Goal: Task Accomplishment & Management: Complete application form

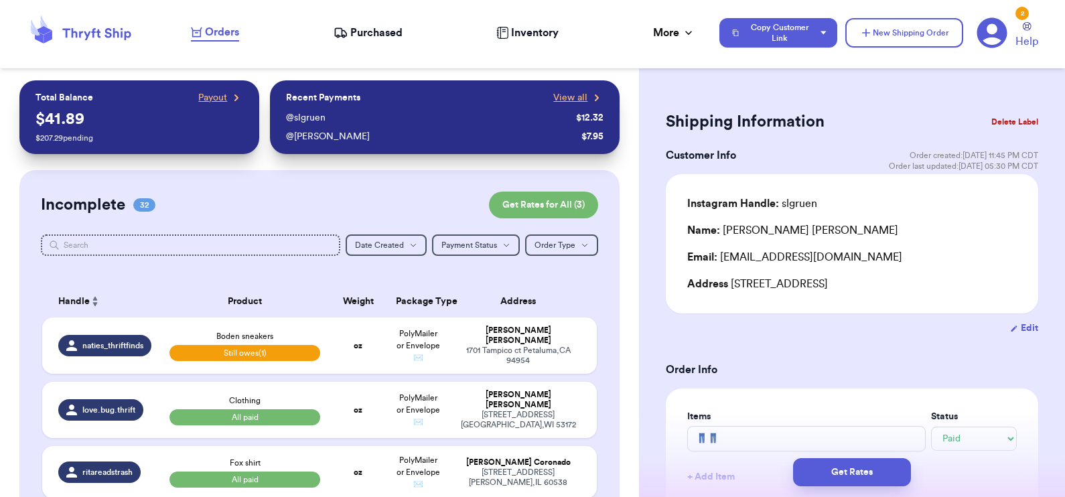
select select "paid"
click at [925, 29] on button "New Shipping Order" at bounding box center [904, 32] width 118 height 29
select select "unknown"
type input "0"
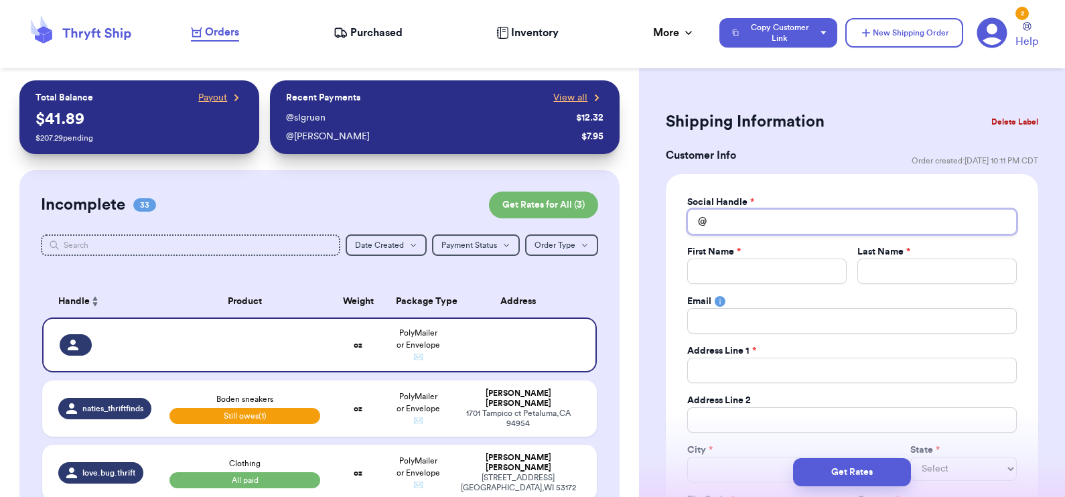
click at [769, 222] on input "Total Amount Paid" at bounding box center [852, 221] width 330 height 25
type input "c"
type input "cl"
type input "clo"
type input "cloc"
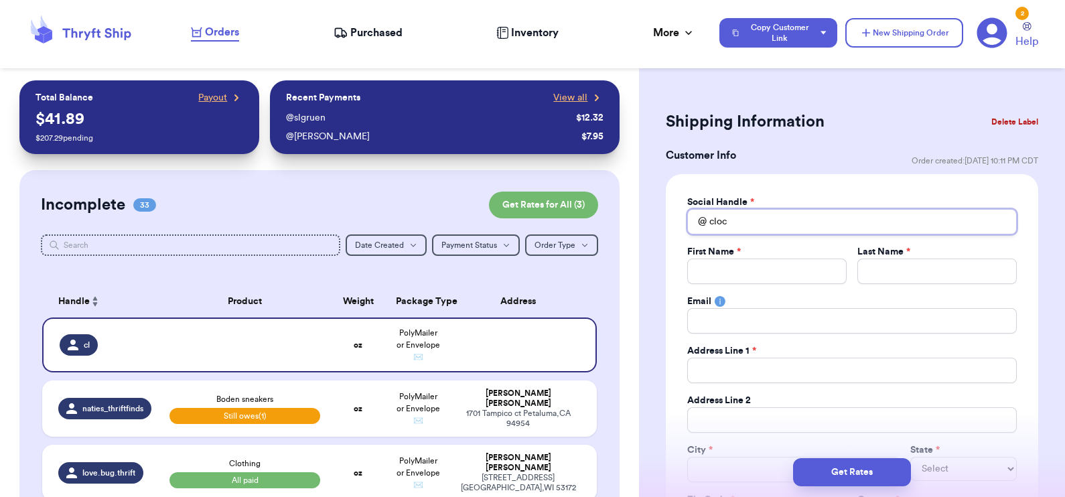
type input "clocl"
type input "cloclo"
type input "cloclo_"
type input "C"
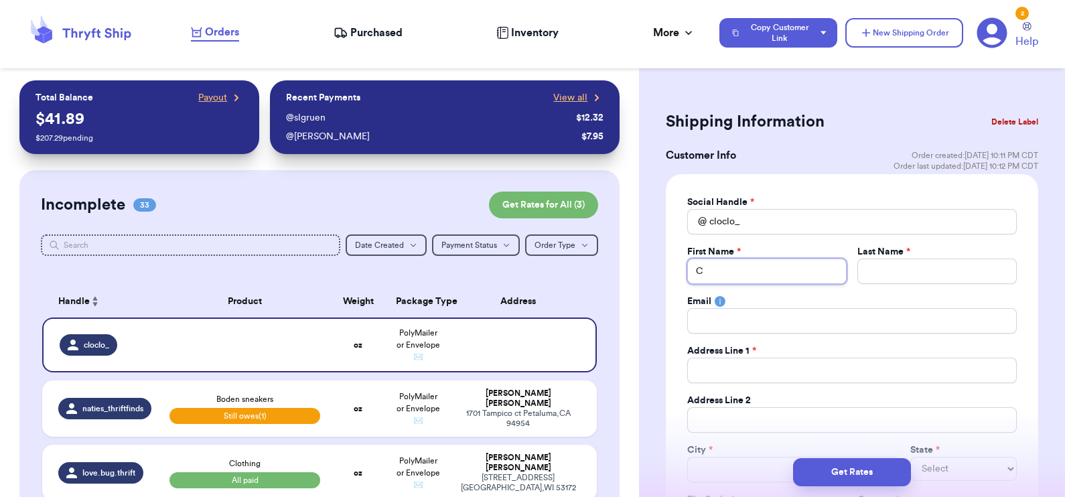
type input "Ch"
type input "Chl"
type input "Chlo"
type input "[PERSON_NAME]"
type input "Z"
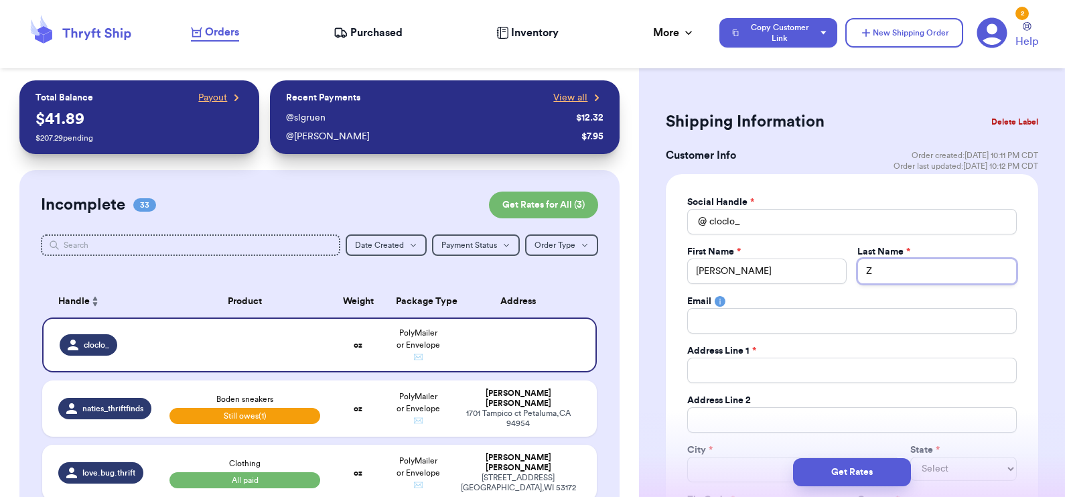
type input "Ze"
type input "Zea"
type input "Zeal"
type input "Zeale"
type input "Zealer"
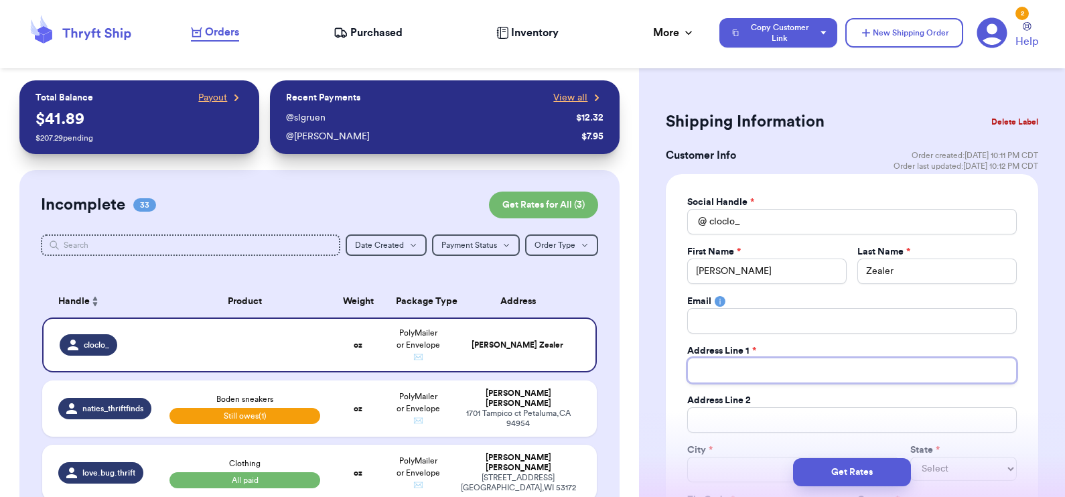
click at [774, 368] on input "Total Amount Paid" at bounding box center [852, 370] width 330 height 25
type input "1"
type input "13"
type input "130"
type input "1302"
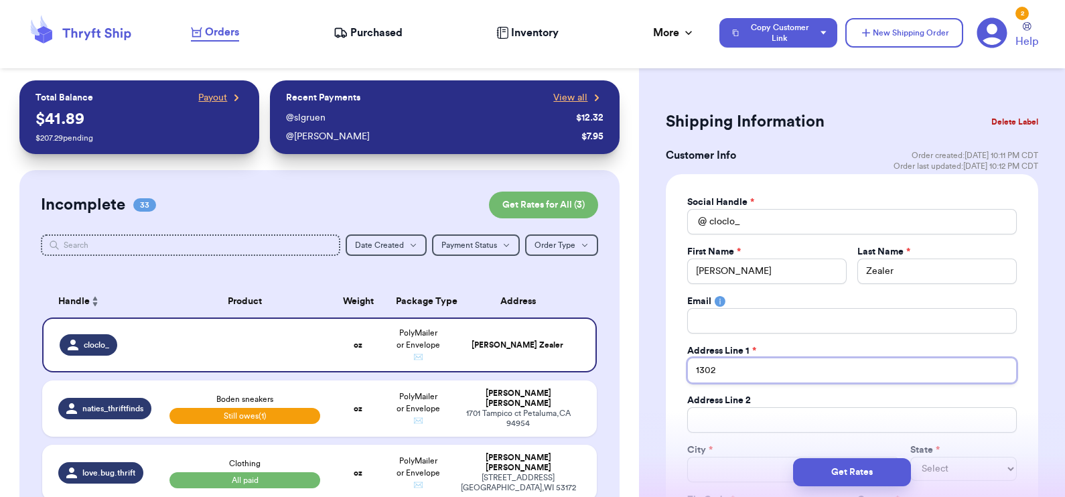
type input "1302"
type input "1302 W"
type input "1302 Wo"
type input "1302 Woo"
type input "1302 Wood"
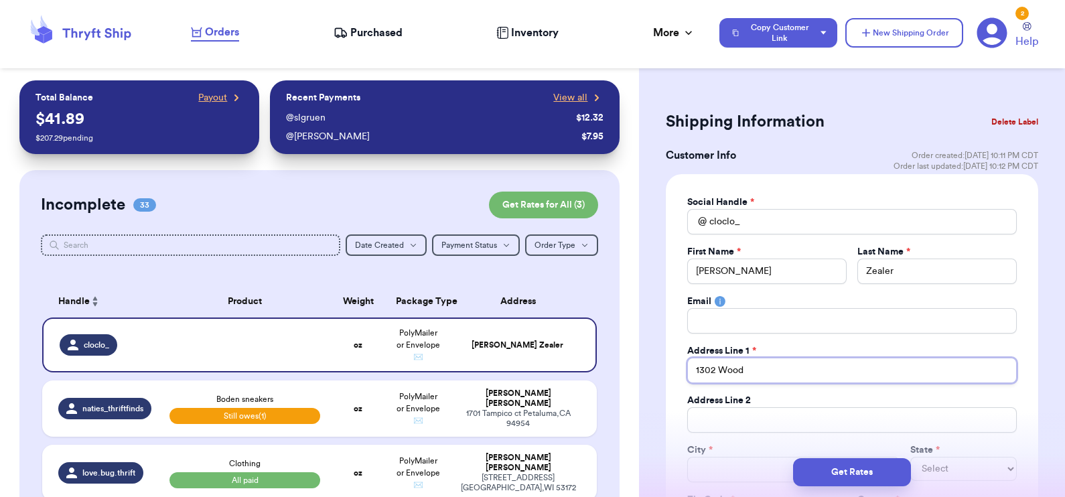
type input "1302 Woodl"
type input "1302 Woodli"
type input "1302 [PERSON_NAME]"
type input "1302 Woodline"
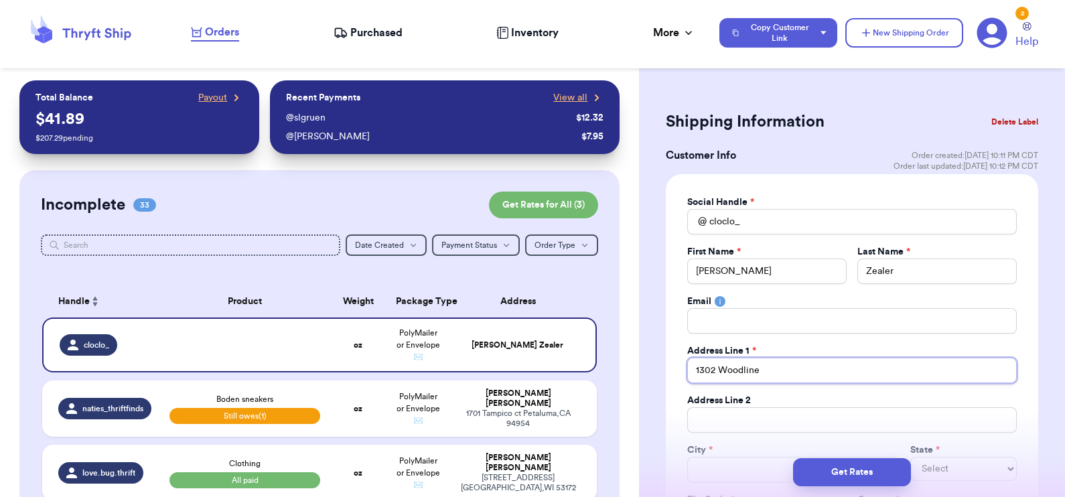
type input "1302 Woodline D"
type input "1302 Woodline Dr"
type input "M"
type input "Ma"
type input "Mar"
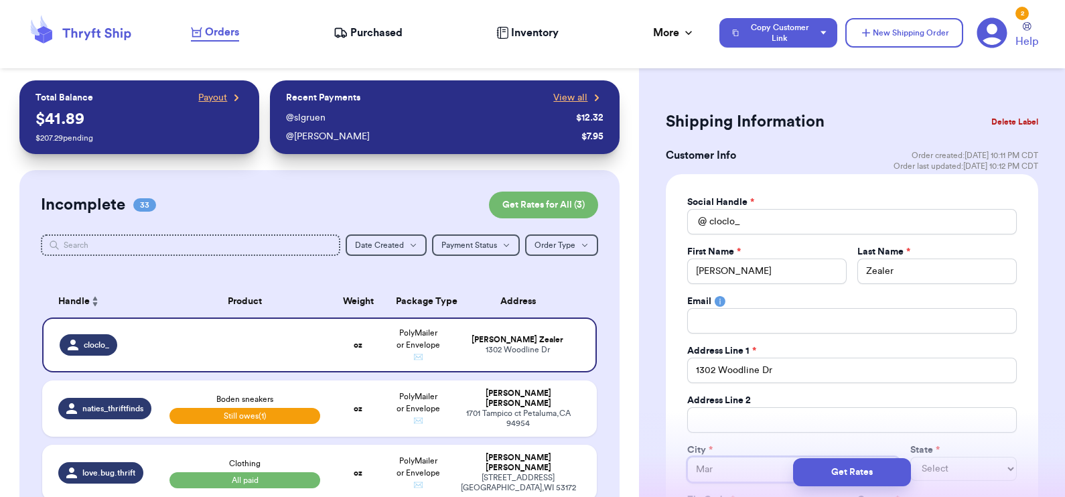
type input "[PERSON_NAME]"
type input "Marys"
type input "Marysb"
type input "Marysbi"
type input "Marysb"
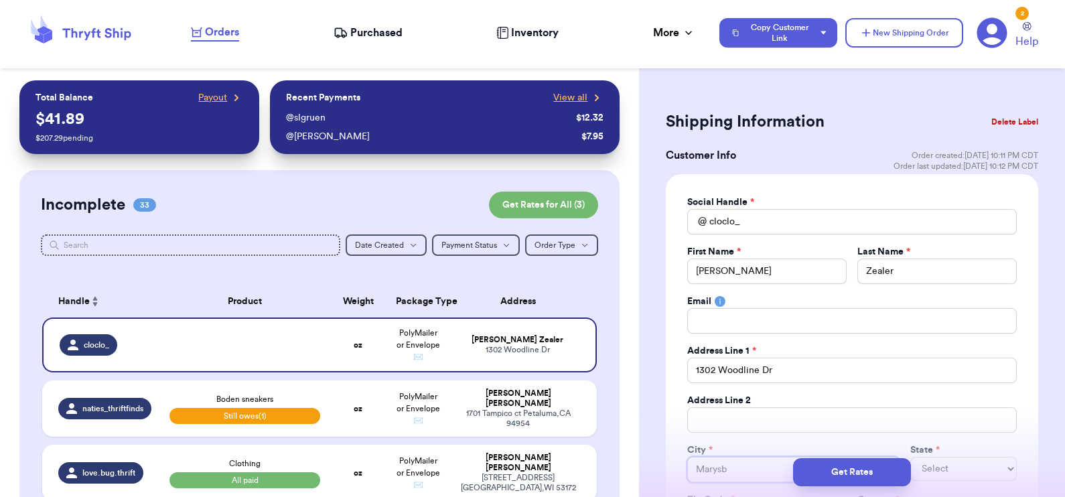
type input "Marys"
type input "Marysv"
type input "Marysvi"
type input "Marysvil"
type input "Marysvill"
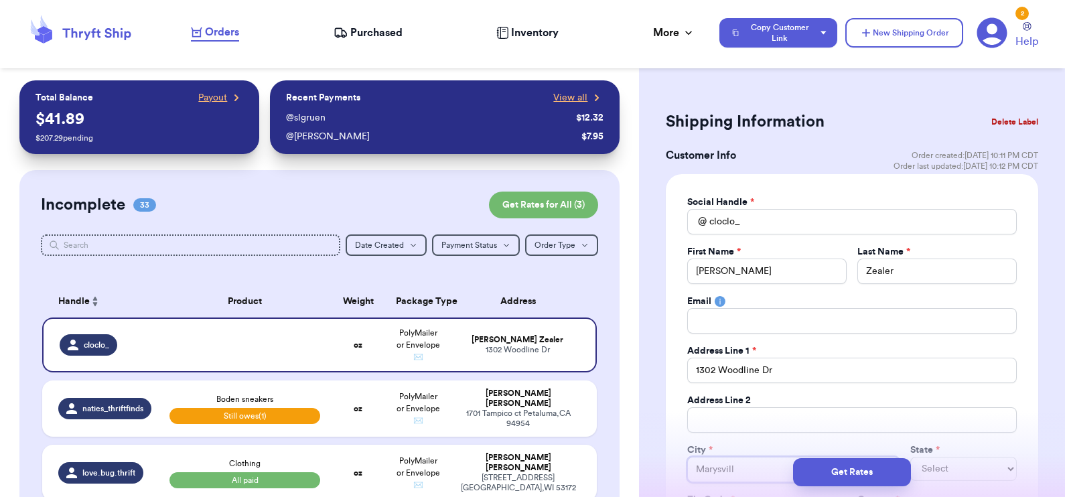
type input "[GEOGRAPHIC_DATA]"
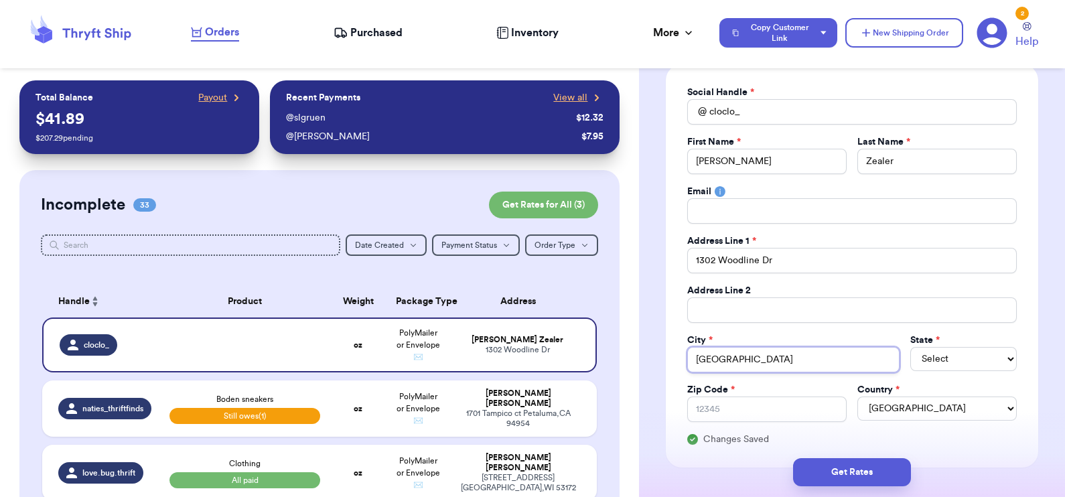
scroll to position [172, 0]
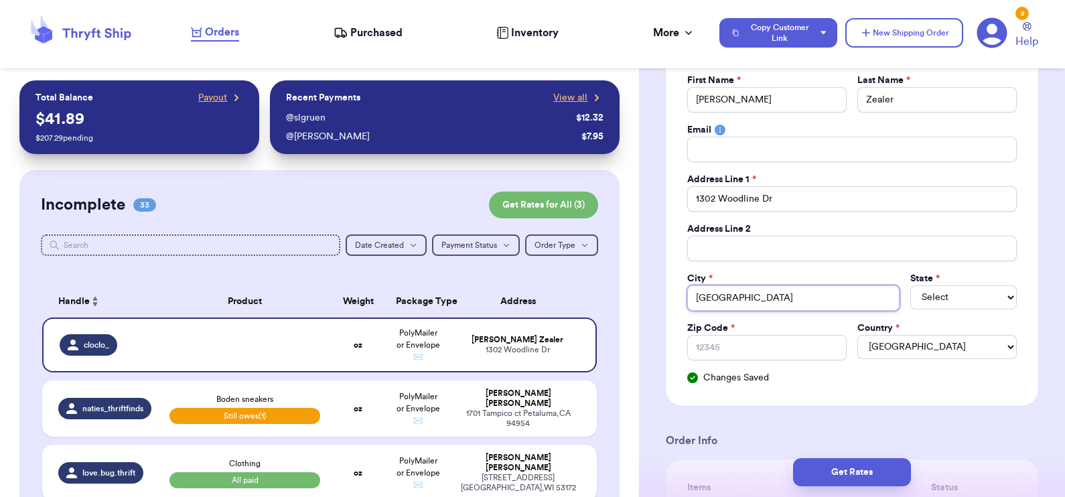
type input "[GEOGRAPHIC_DATA]"
select select "OH"
click at [737, 342] on input "Zip Code *" at bounding box center [766, 347] width 159 height 25
type input "4"
type input "43"
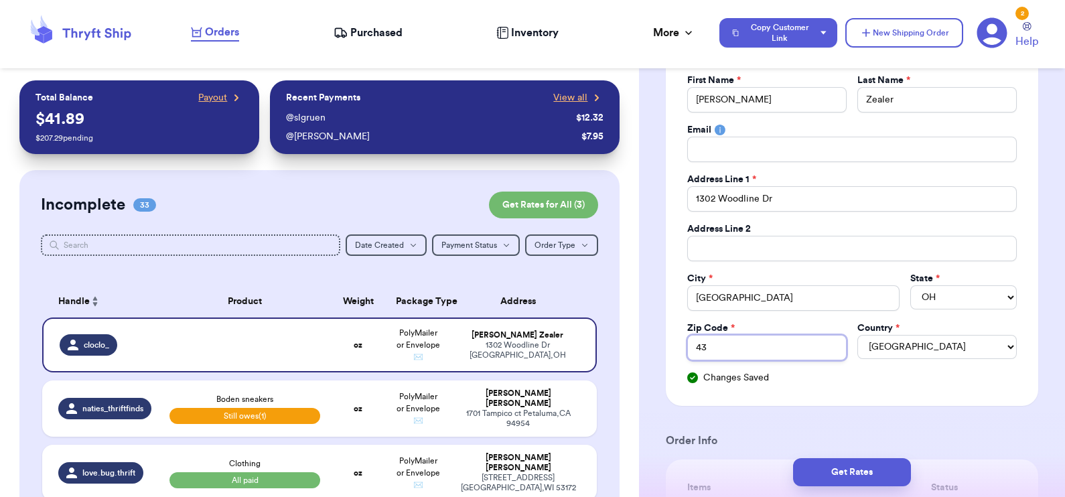
type input "430"
type input "4304"
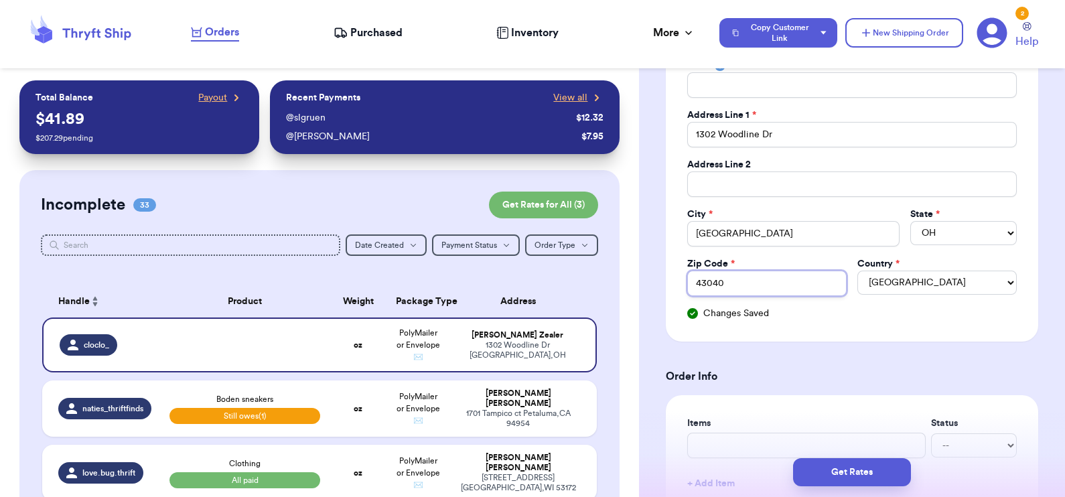
scroll to position [336, 0]
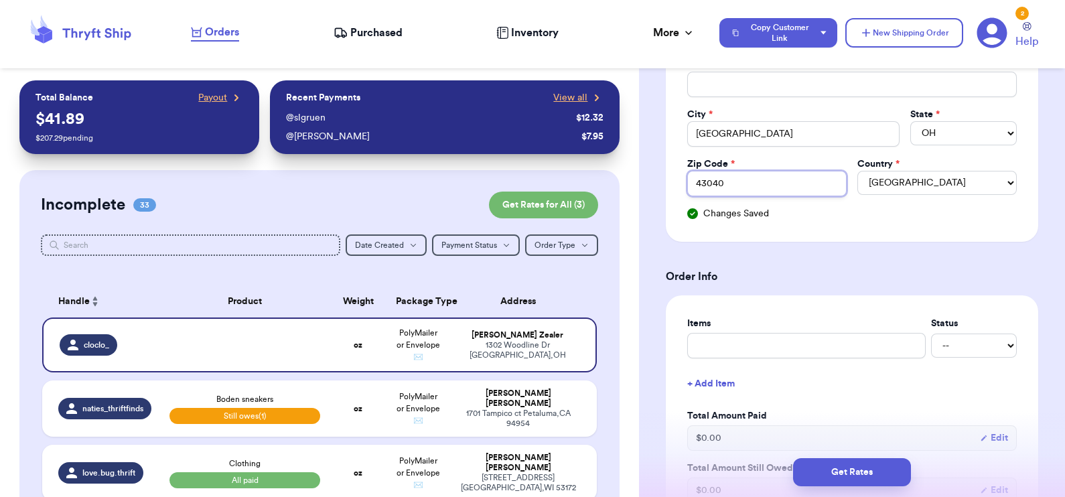
type input "43040"
click at [758, 346] on input "text" at bounding box center [806, 345] width 238 height 25
type input "Z"
type input "ZY"
type input "ZYI"
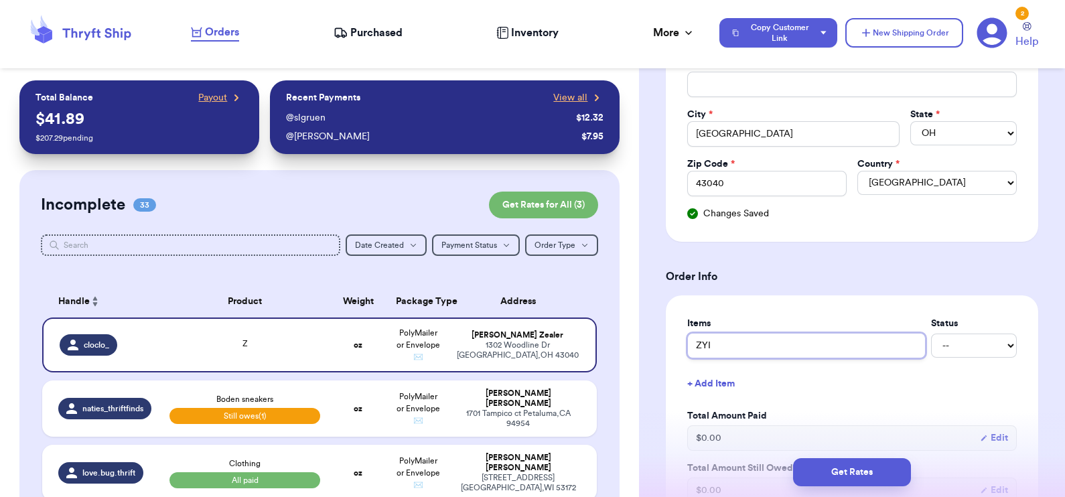
type input "ZYIA"
type input "ZYIA H"
type input "ZYIA Ho"
type input "ZYIA Hoo"
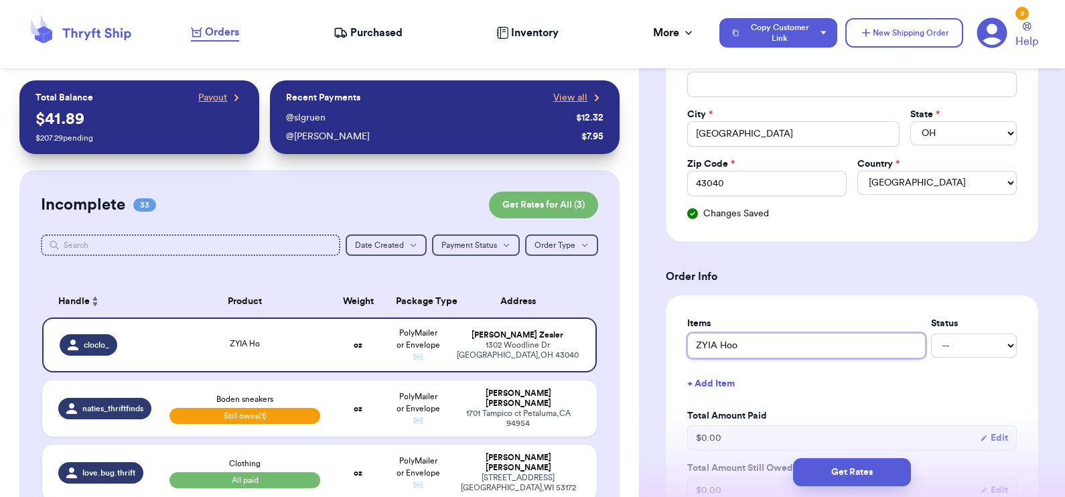
type input "ZYIA Hood"
type input "ZYIA Hoodi"
type input "ZYIA Hoodie"
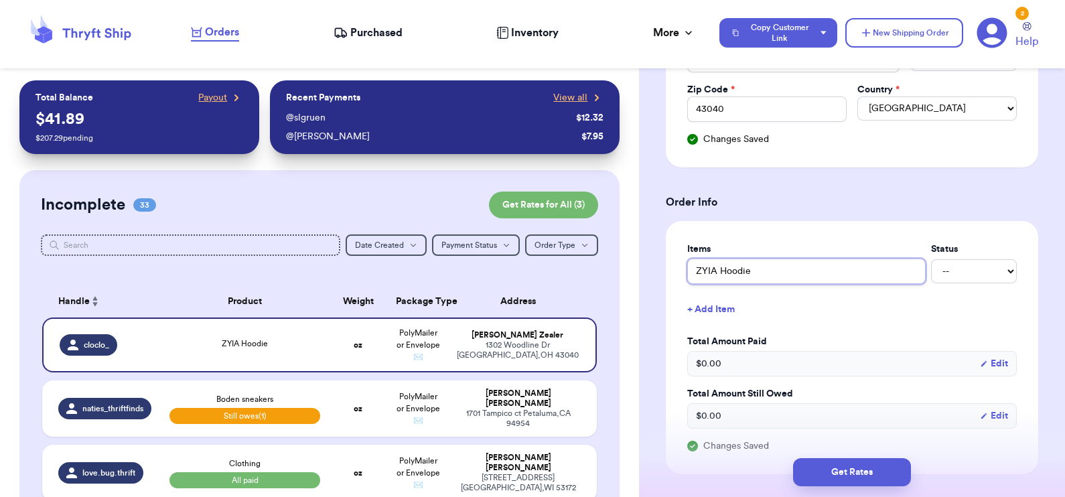
scroll to position [411, 0]
type input "ZYIA Hoodie"
click at [955, 269] on select "-- Paid Owes" at bounding box center [974, 270] width 86 height 24
select select "unpaid"
click at [931, 258] on select "-- Paid Owes" at bounding box center [974, 270] width 86 height 24
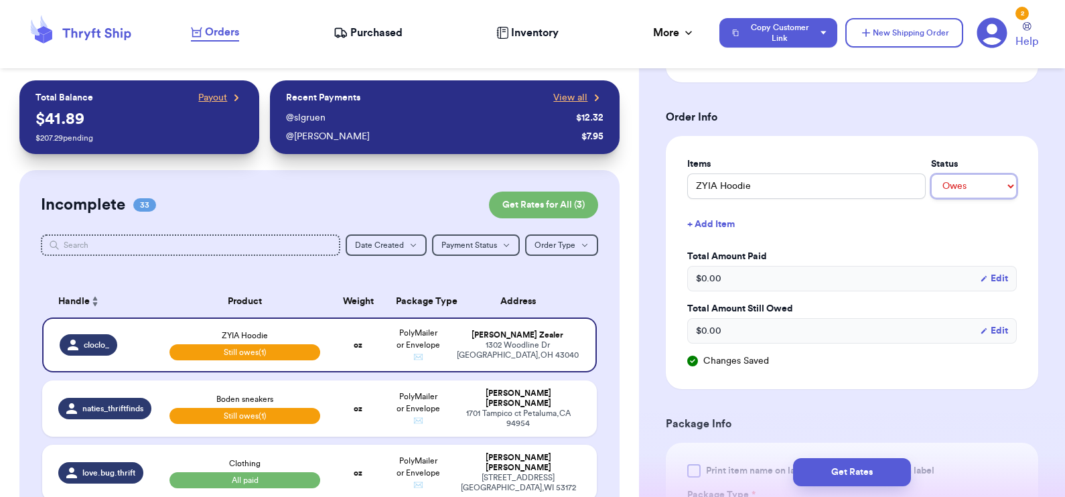
scroll to position [508, 0]
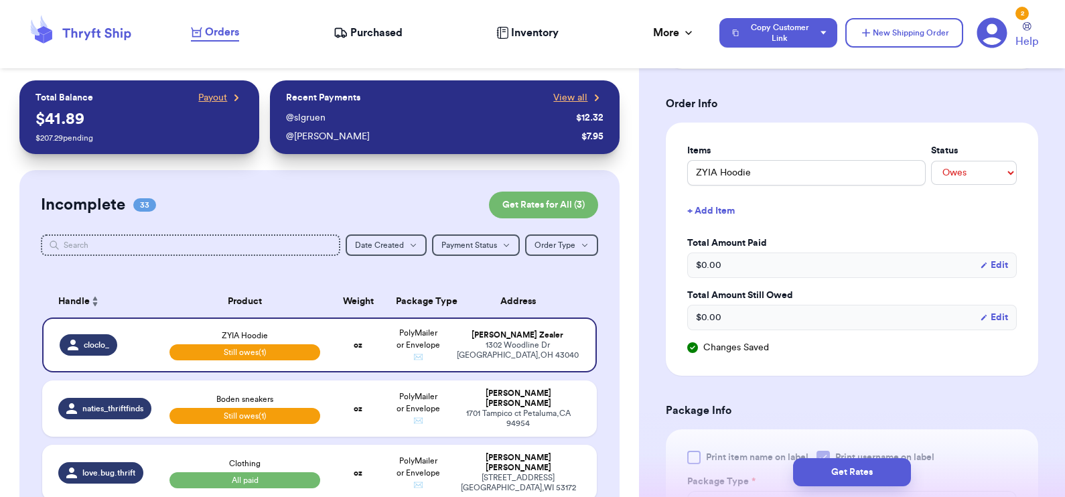
click at [760, 312] on div "$ 0.00 Edit" at bounding box center [852, 317] width 330 height 25
click at [745, 316] on div "$ 0.00 Edit" at bounding box center [852, 317] width 330 height 25
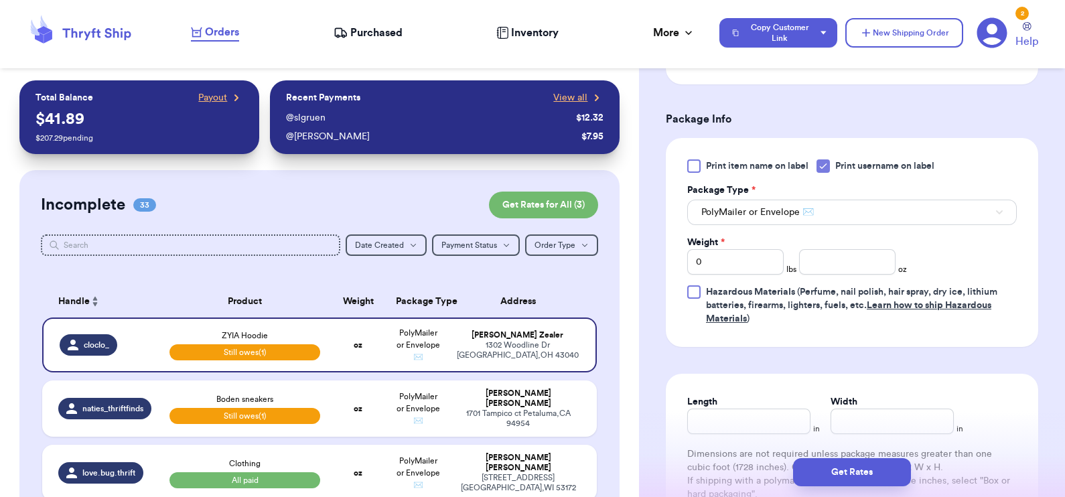
scroll to position [801, 0]
click at [849, 253] on input "number" at bounding box center [847, 261] width 96 height 25
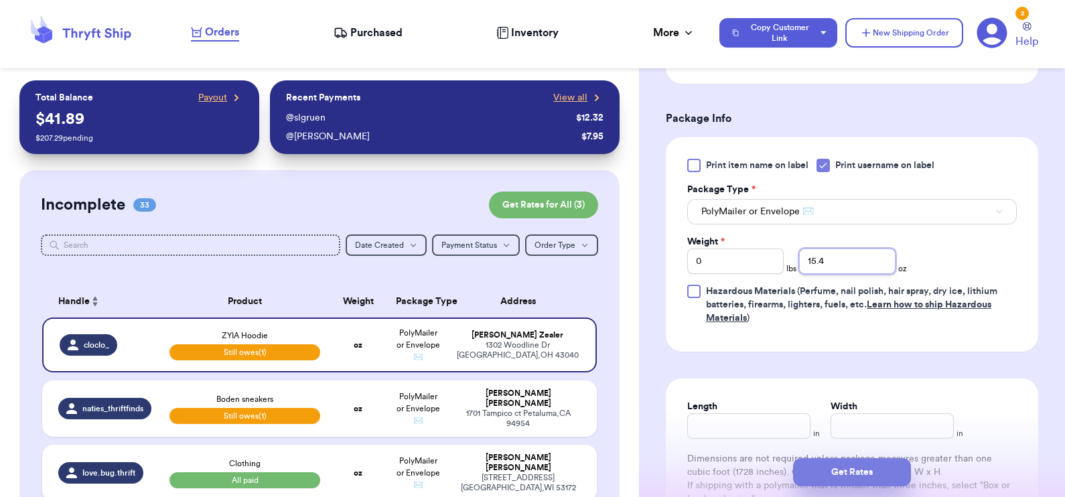
type input "15.4"
click at [862, 469] on button "Get Rates" at bounding box center [852, 472] width 118 height 28
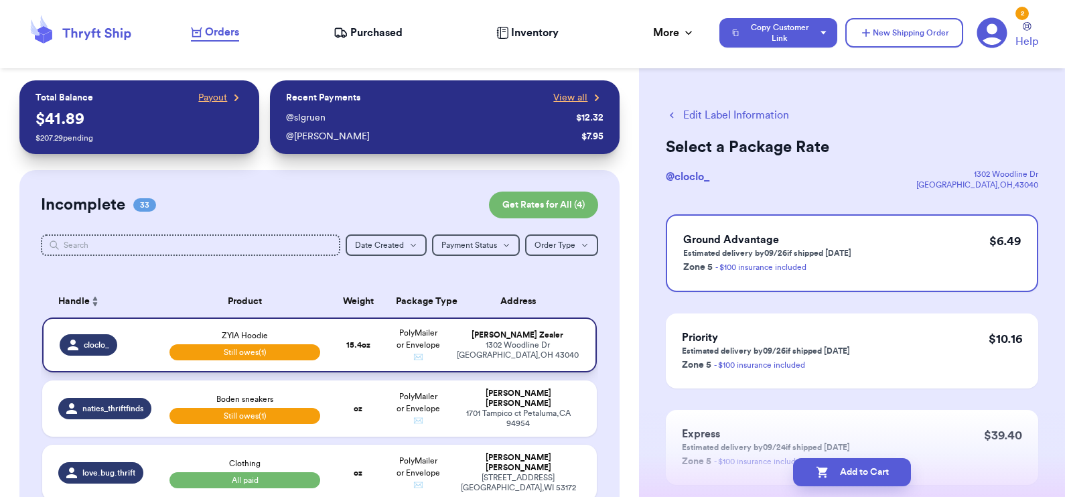
scroll to position [100, 0]
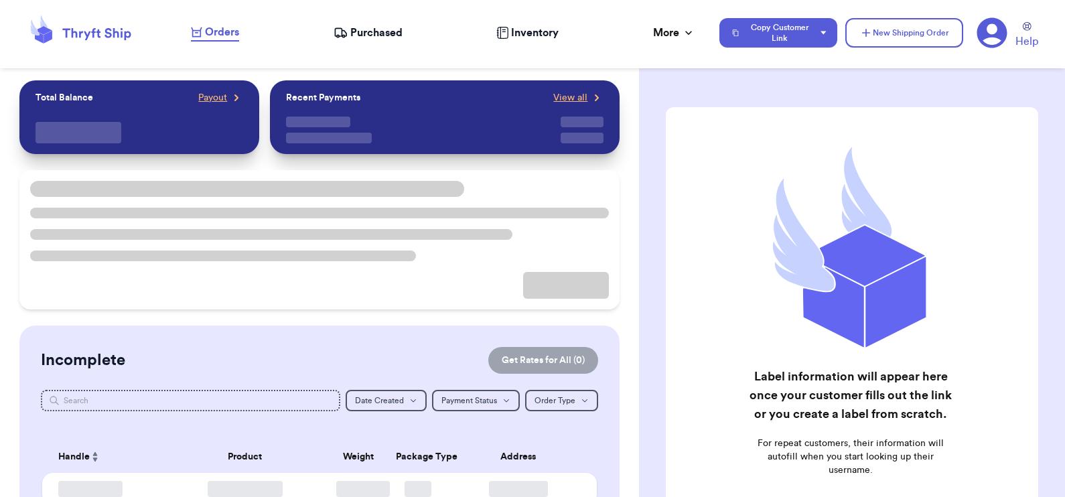
checkbox input "false"
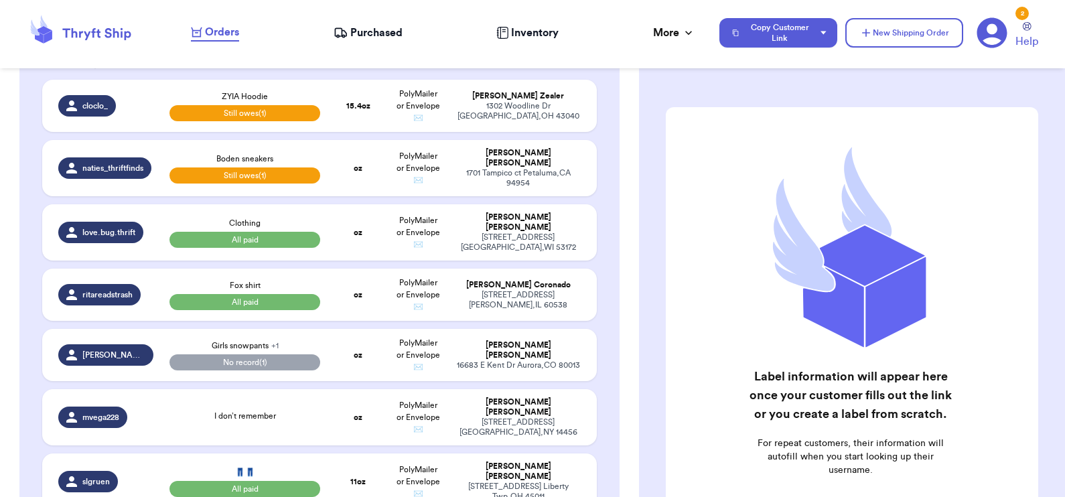
scroll to position [238, 0]
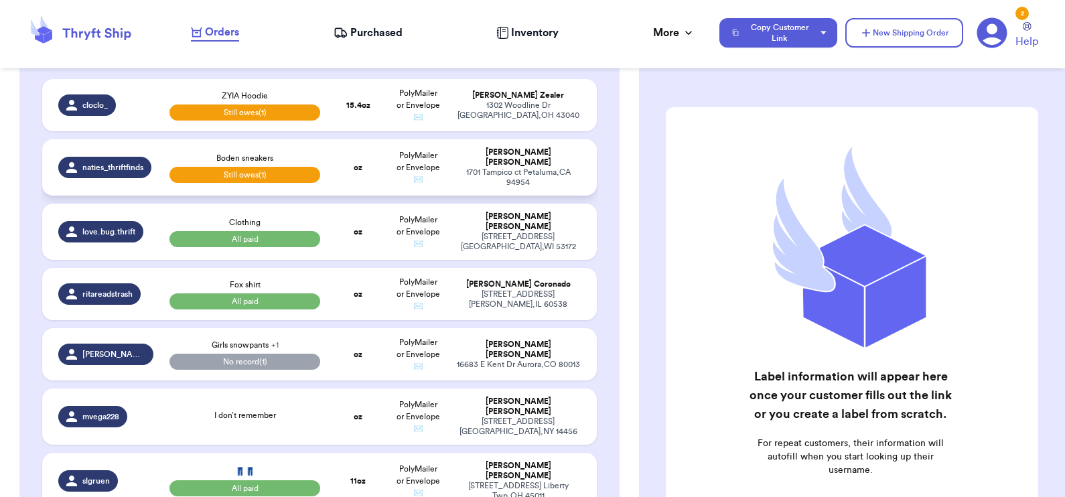
click at [368, 172] on td "oz" at bounding box center [358, 167] width 60 height 56
select select "unpaid"
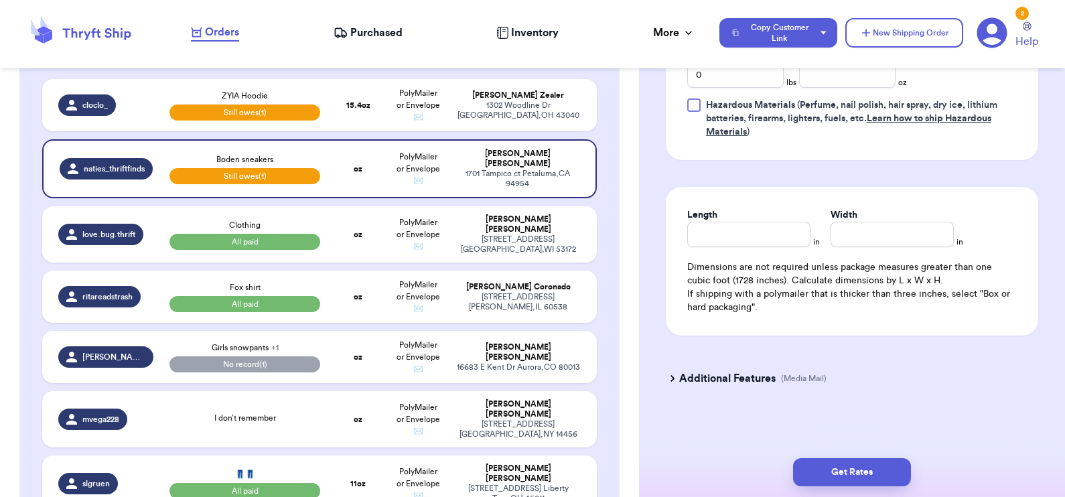
scroll to position [616, 0]
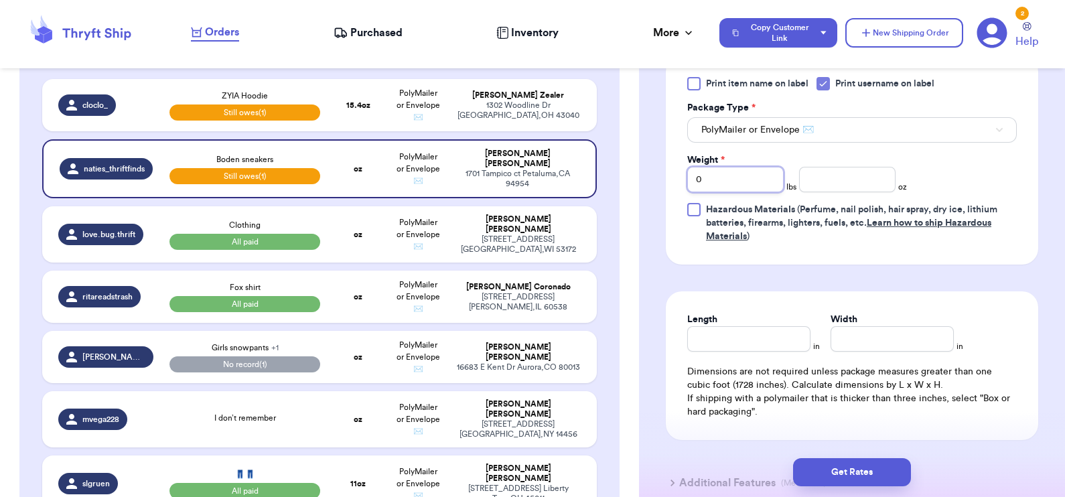
click at [740, 180] on input "0" at bounding box center [735, 179] width 96 height 25
type input "01"
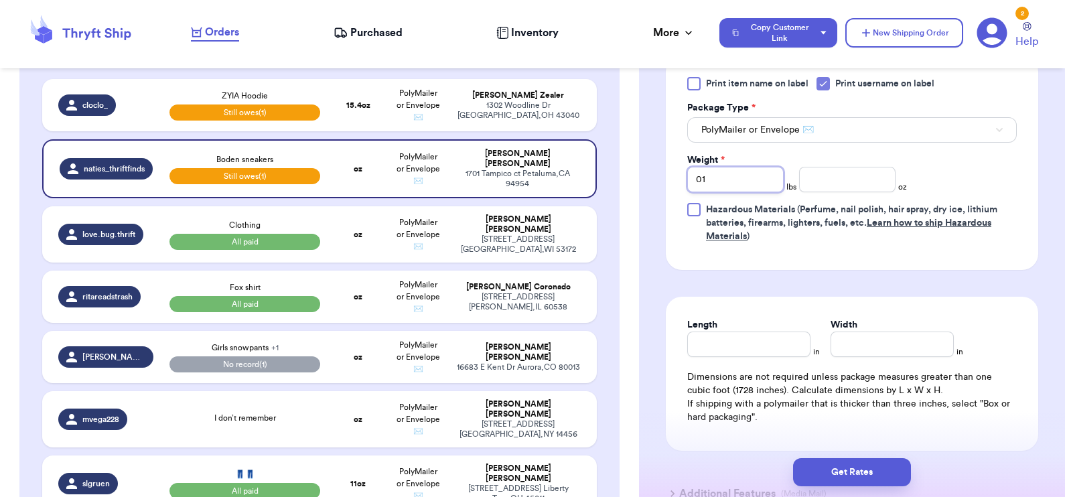
type input "01"
click at [858, 182] on input "number" at bounding box center [847, 179] width 96 height 25
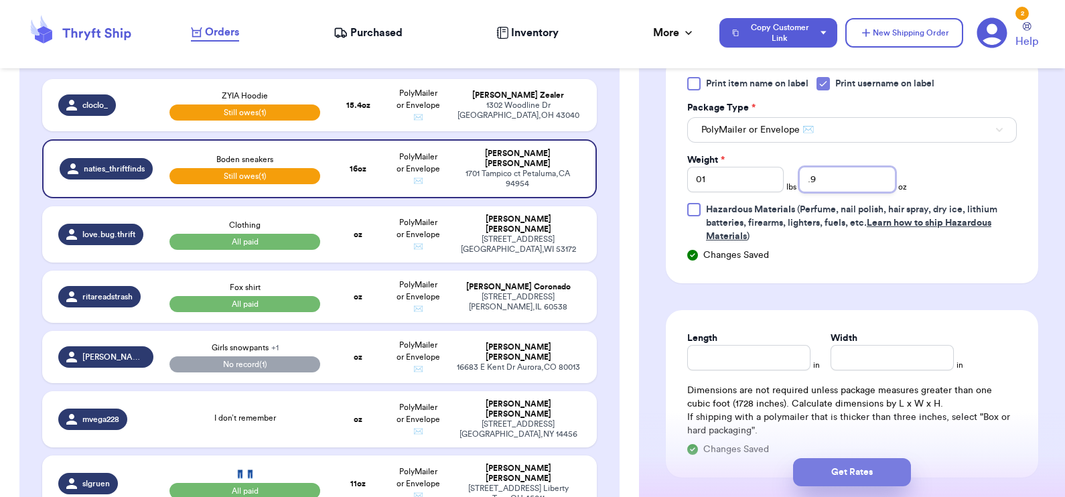
type input ".9"
click at [834, 465] on button "Get Rates" at bounding box center [852, 472] width 118 height 28
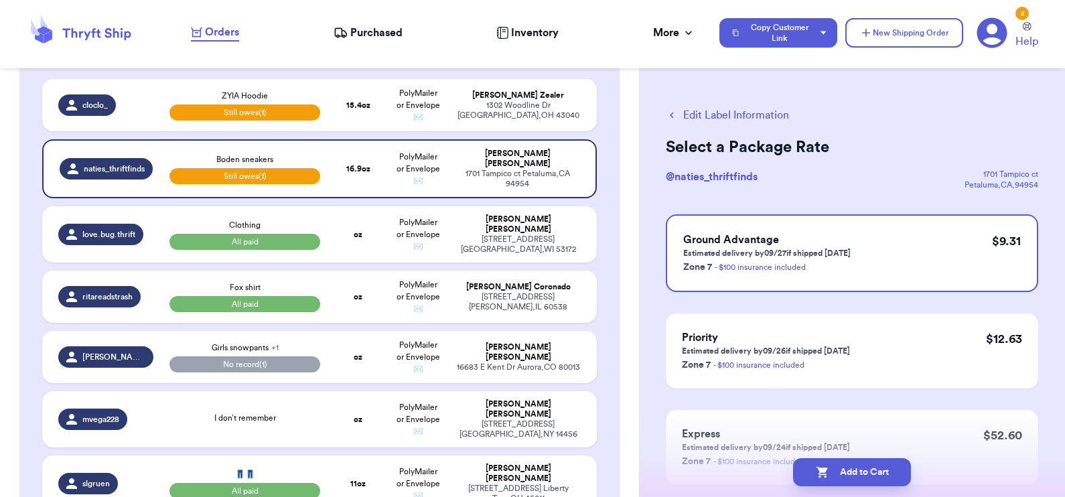
click at [687, 120] on button "Edit Label Information" at bounding box center [727, 115] width 123 height 16
select select "unpaid"
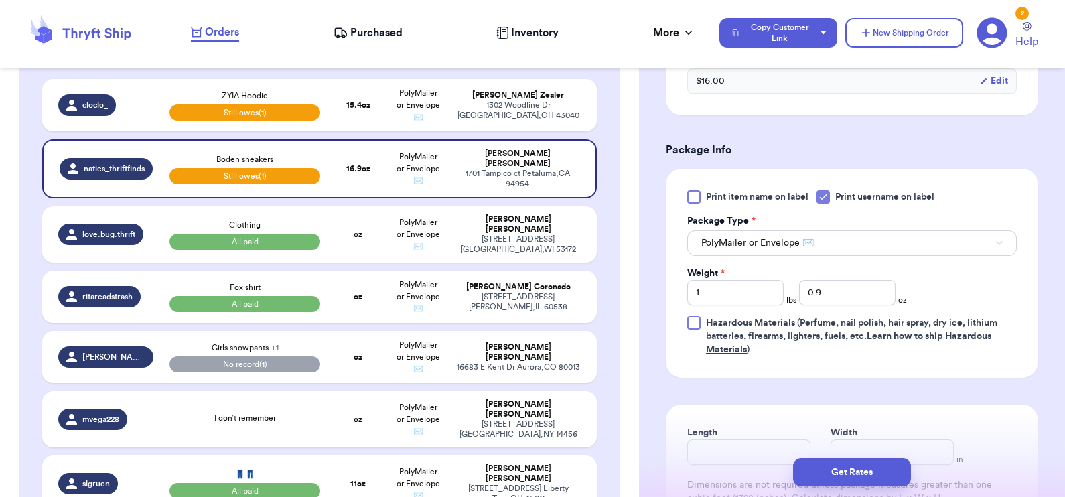
scroll to position [318, 0]
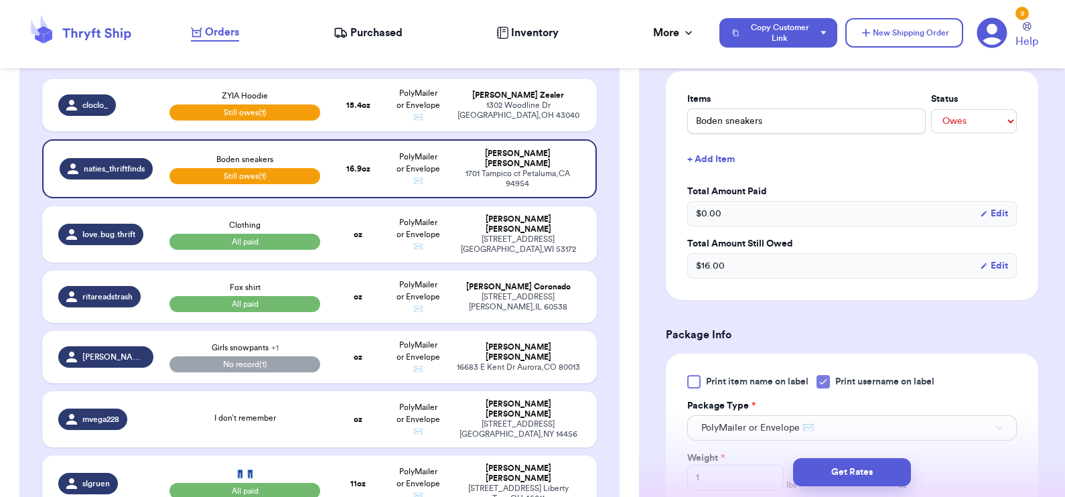
click at [985, 259] on button "Edit" at bounding box center [994, 265] width 28 height 13
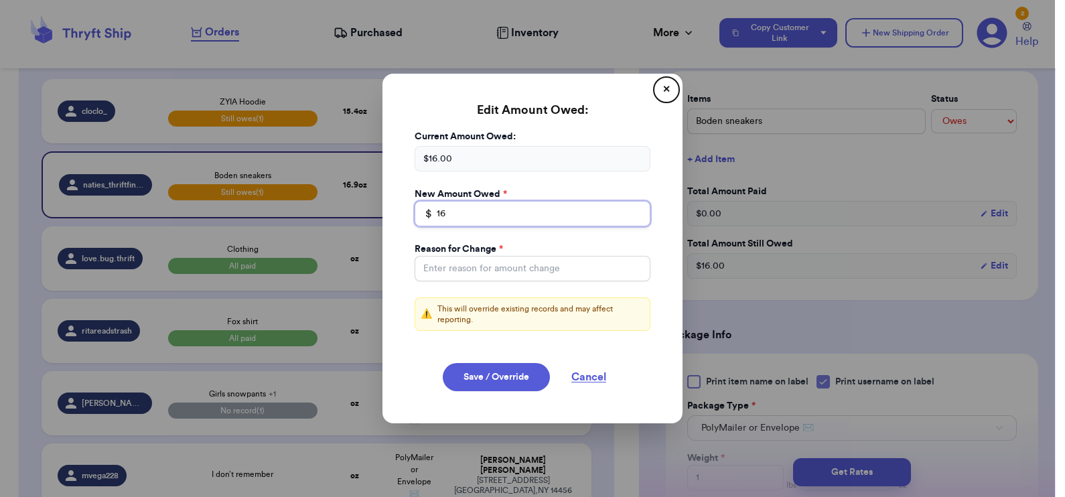
drag, startPoint x: 447, startPoint y: 218, endPoint x: 415, endPoint y: 212, distance: 31.9
click at [415, 212] on div "$ 16" at bounding box center [533, 213] width 236 height 25
type input "25.31"
click at [479, 273] on input "Total Amount Paid" at bounding box center [533, 268] width 236 height 25
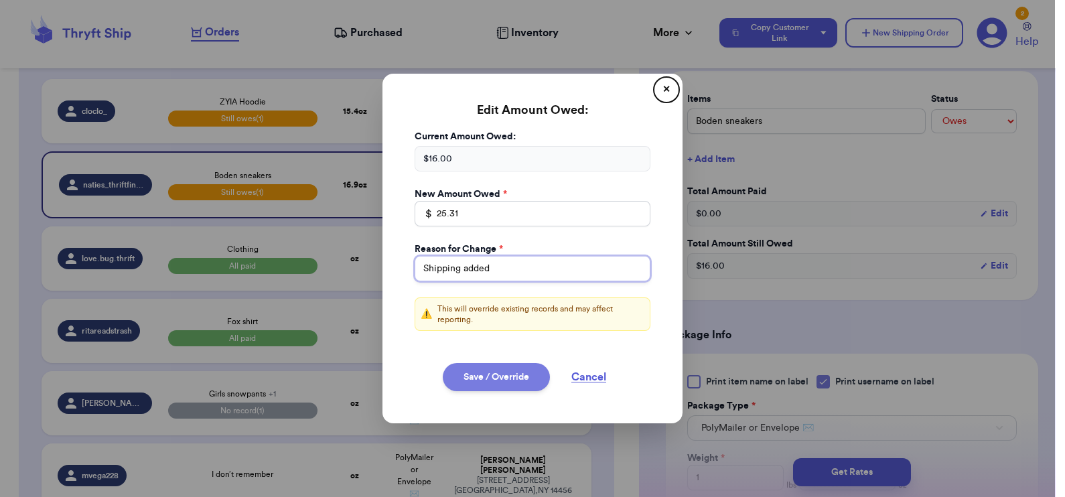
type input "Shipping added"
click at [480, 380] on button "Save / Override" at bounding box center [496, 377] width 107 height 28
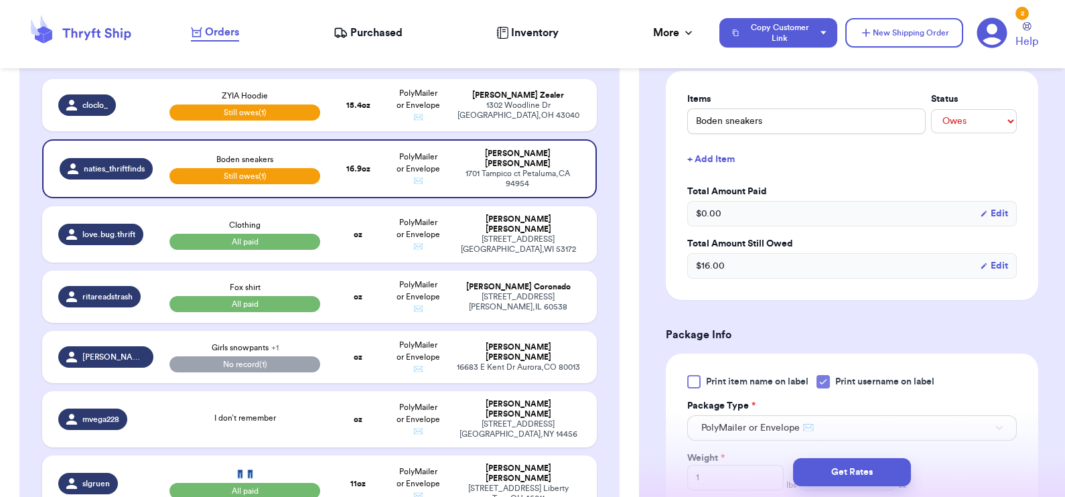
type input "25.31"
select select "unpaid"
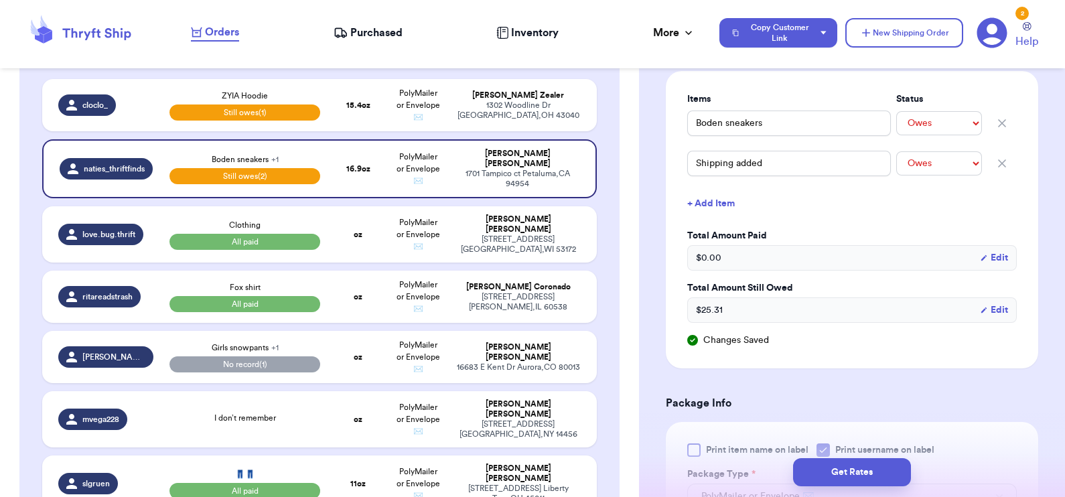
click at [228, 36] on span "Orders" at bounding box center [222, 32] width 34 height 16
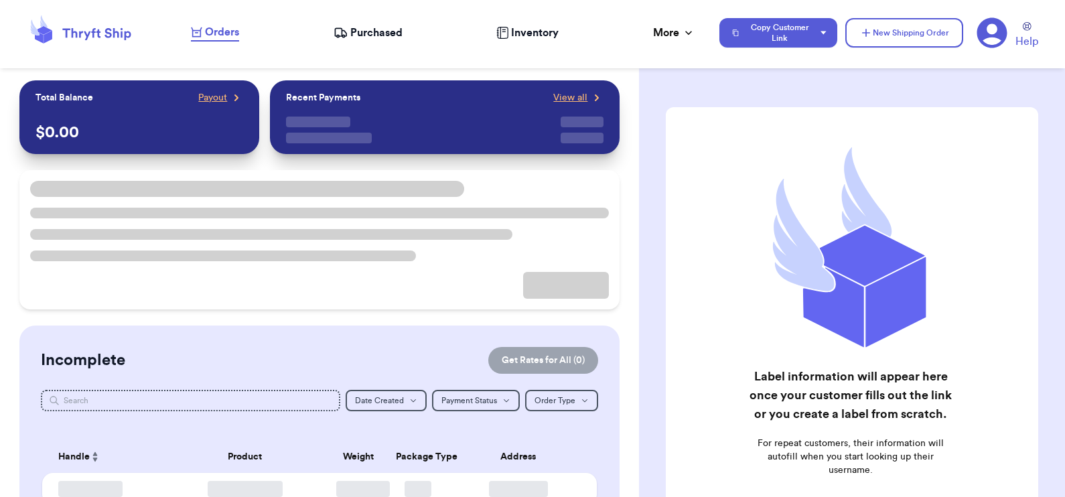
checkbox input "false"
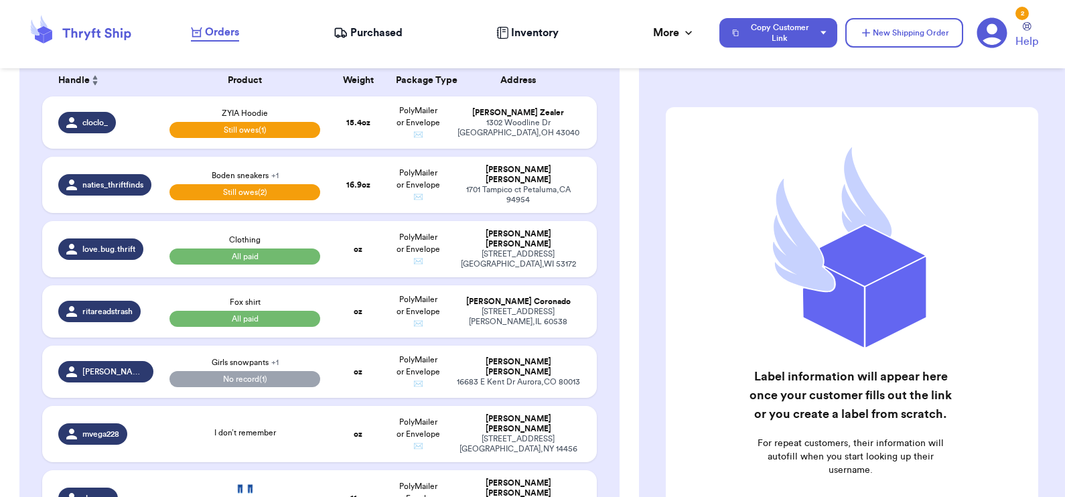
scroll to position [275, 0]
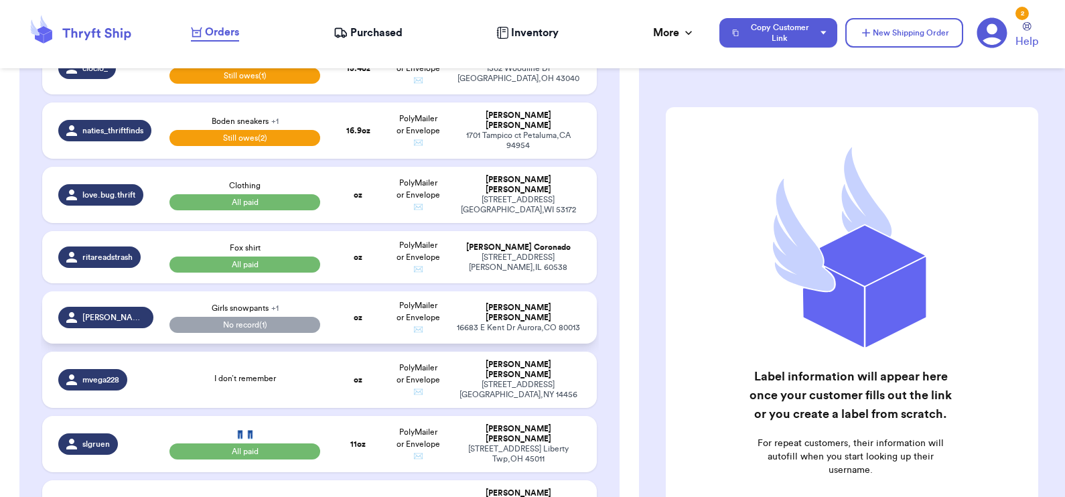
click at [346, 344] on td "oz" at bounding box center [358, 317] width 60 height 52
select select "paid"
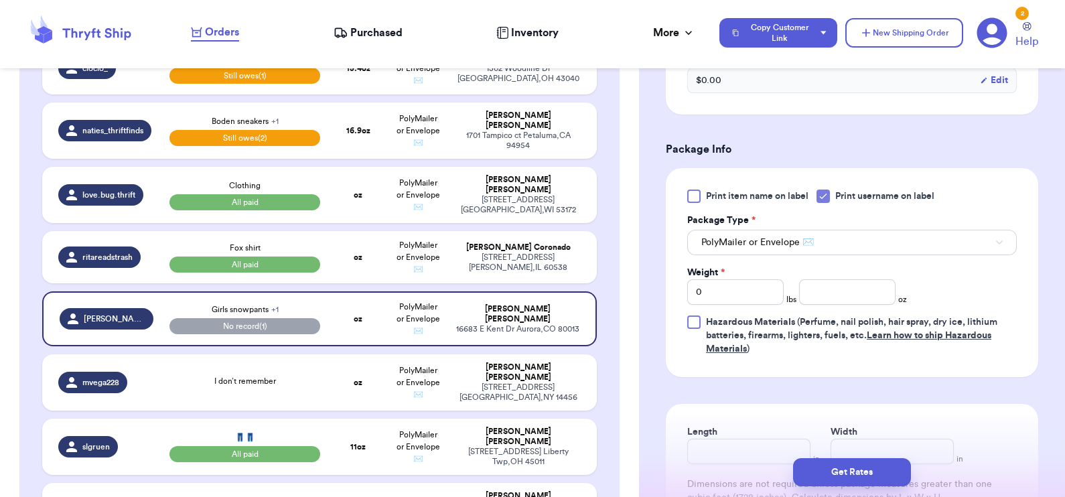
scroll to position [564, 0]
click at [735, 279] on input "0" at bounding box center [735, 291] width 96 height 25
type input "01"
click at [817, 279] on input "number" at bounding box center [847, 291] width 96 height 25
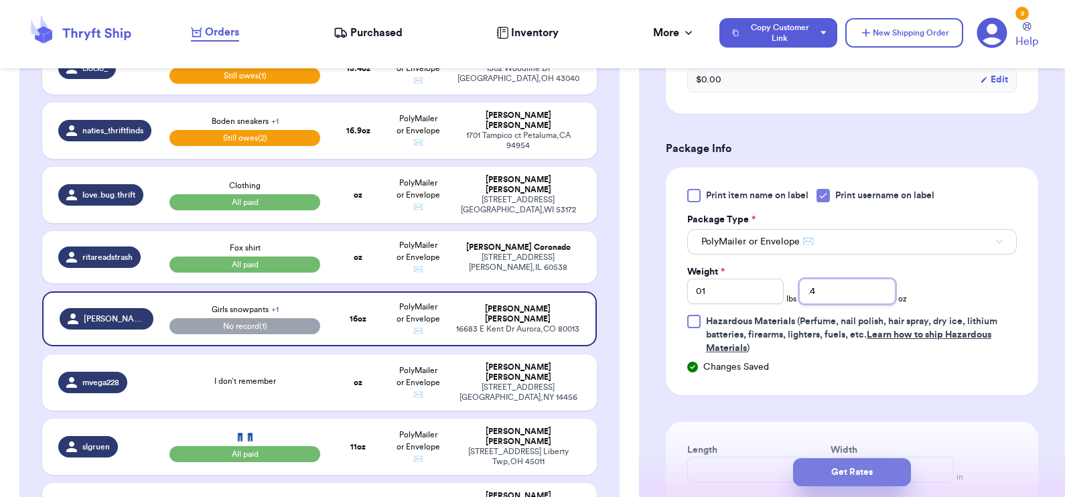
type input ".4"
click at [840, 472] on button "Get Rates" at bounding box center [852, 472] width 118 height 28
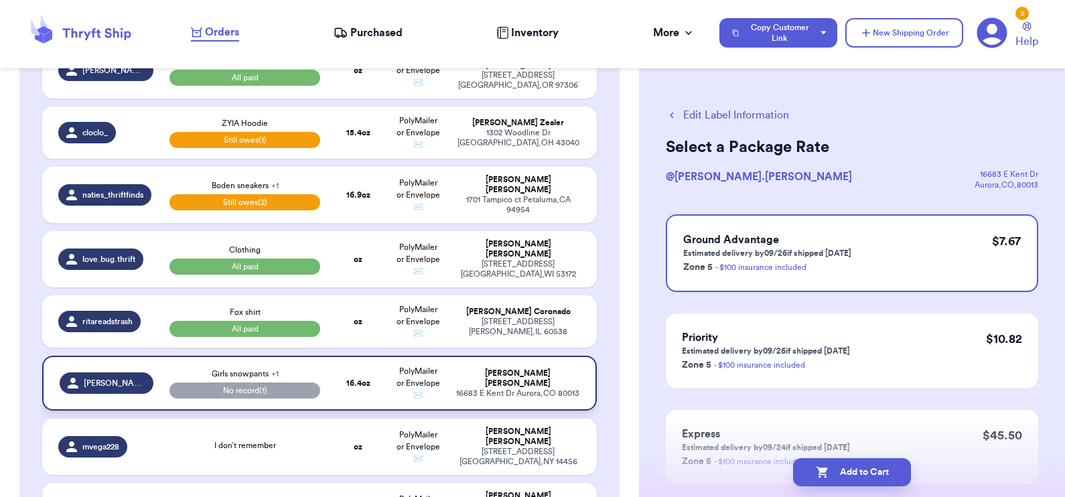
click at [377, 411] on td "16.4 oz" at bounding box center [358, 383] width 60 height 55
select select "paid"
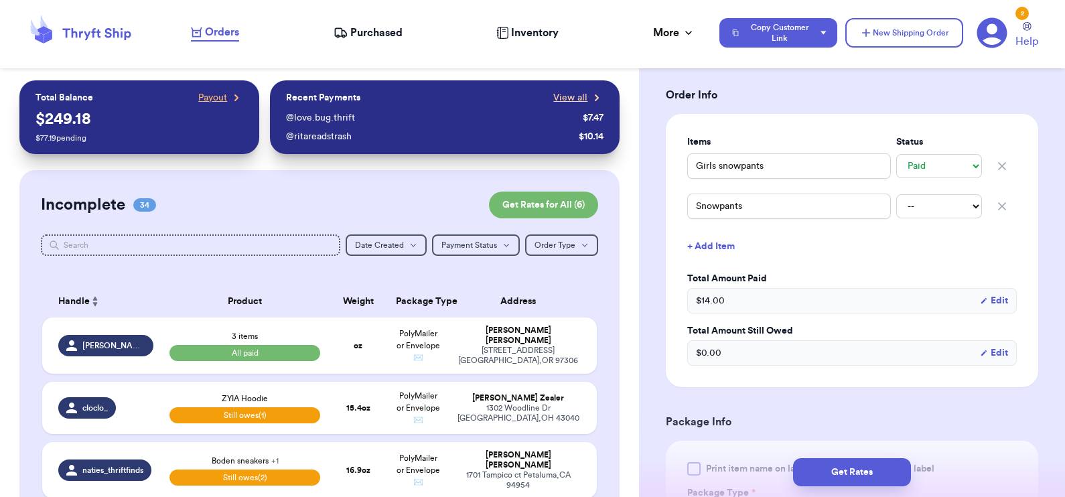
click at [553, 96] on span "View all" at bounding box center [570, 97] width 34 height 13
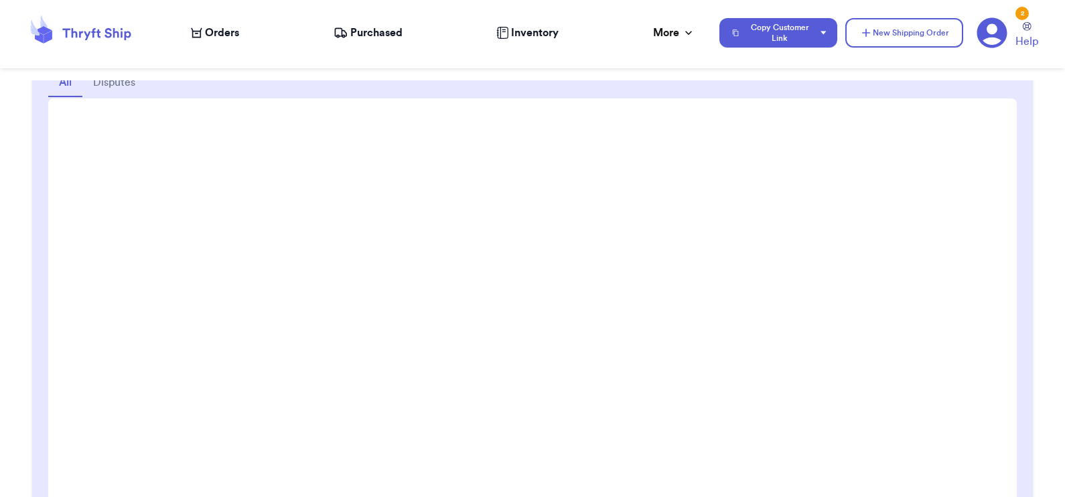
scroll to position [168, 0]
